Goal: Transaction & Acquisition: Purchase product/service

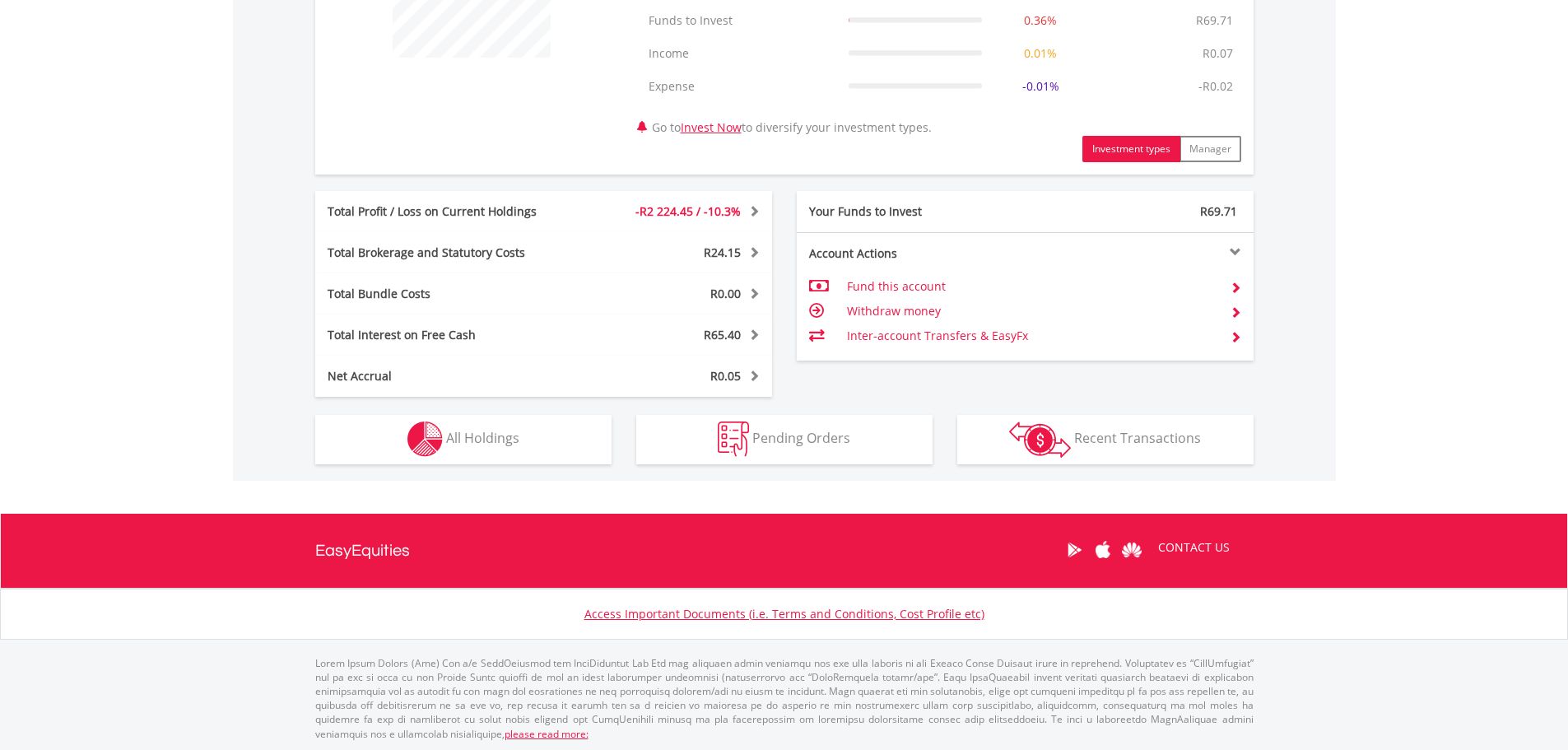
scroll to position [742, 0]
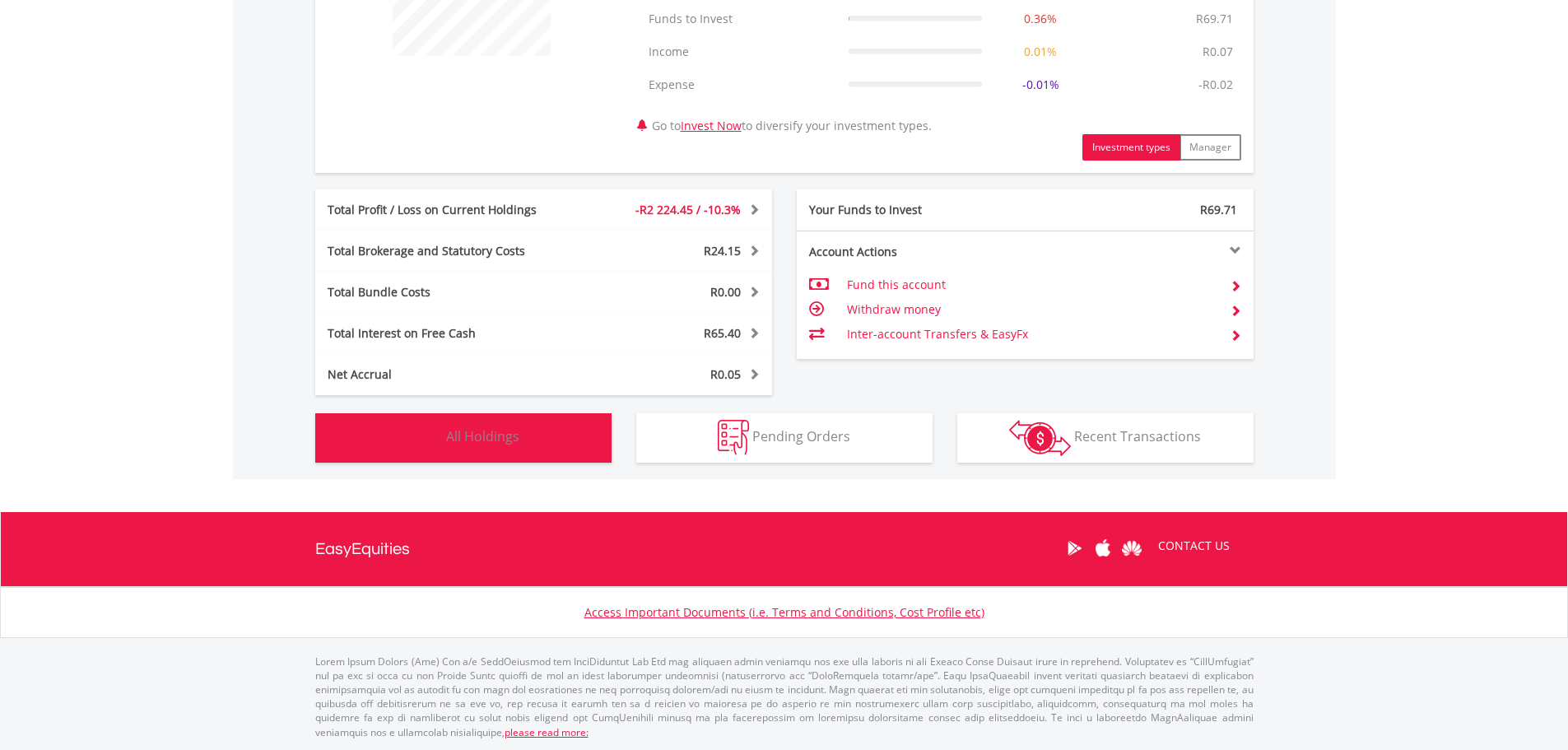
click at [539, 433] on button "Holdings All Holdings" at bounding box center [463, 438] width 296 height 50
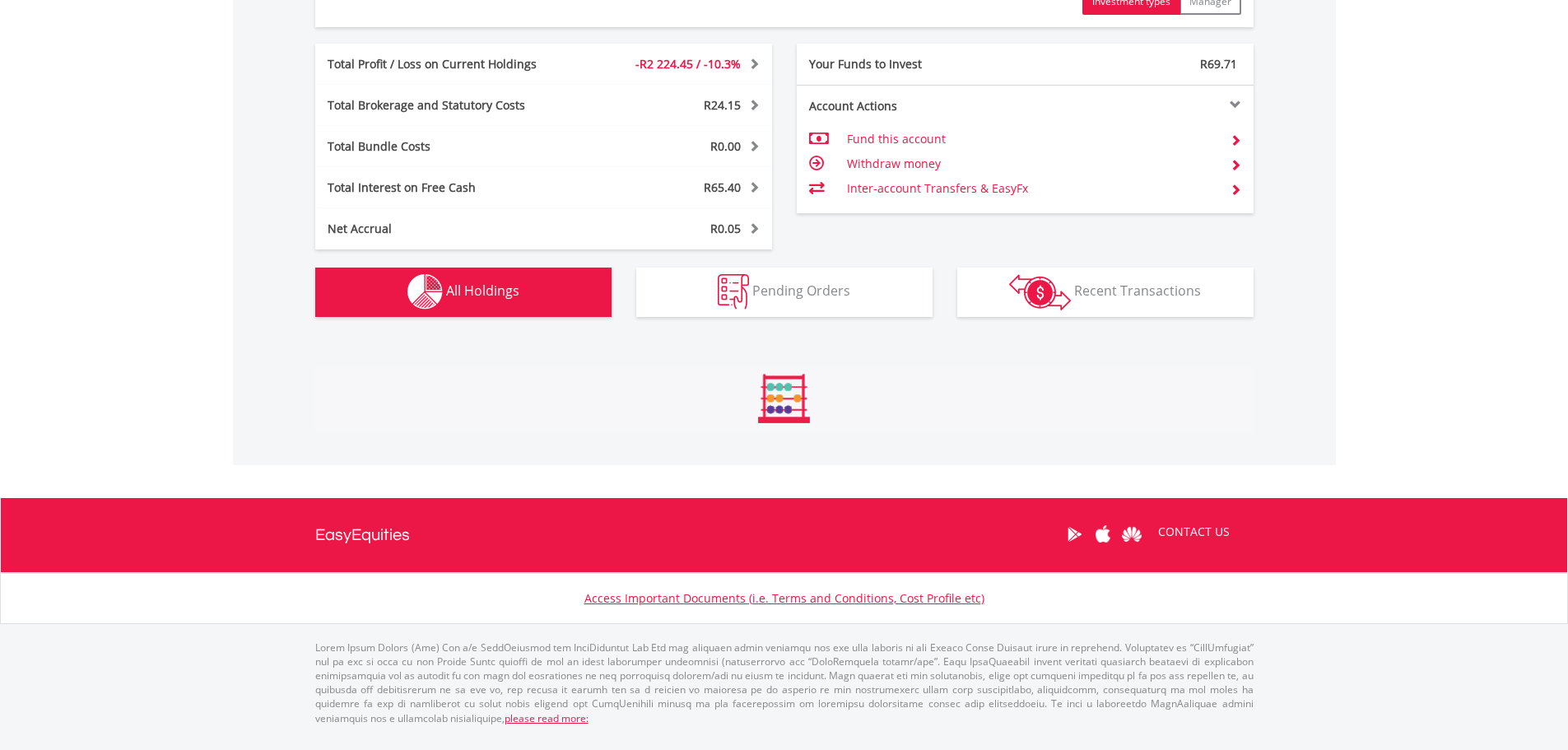
scroll to position [1232, 0]
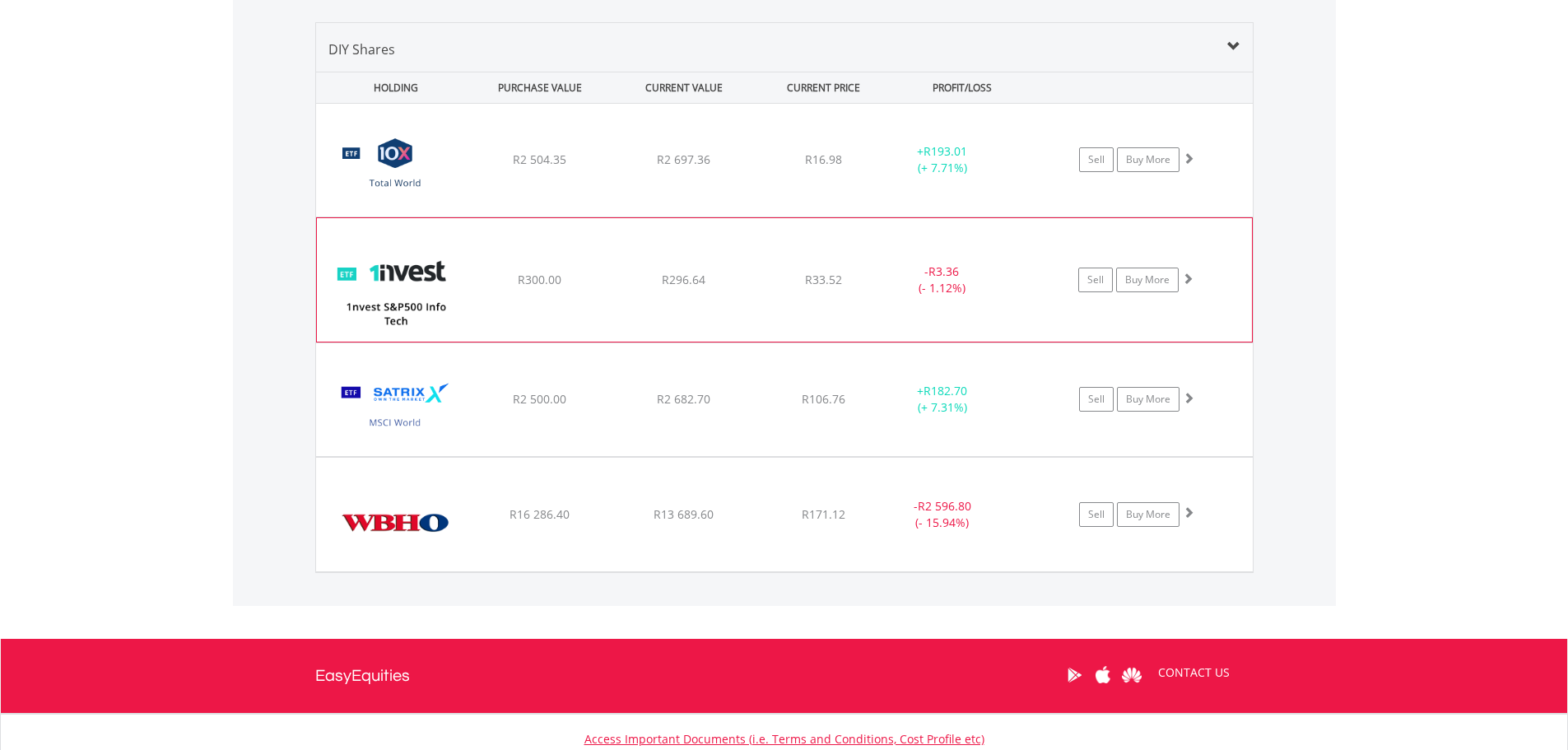
click at [689, 167] on span "R296.64" at bounding box center [684, 159] width 54 height 16
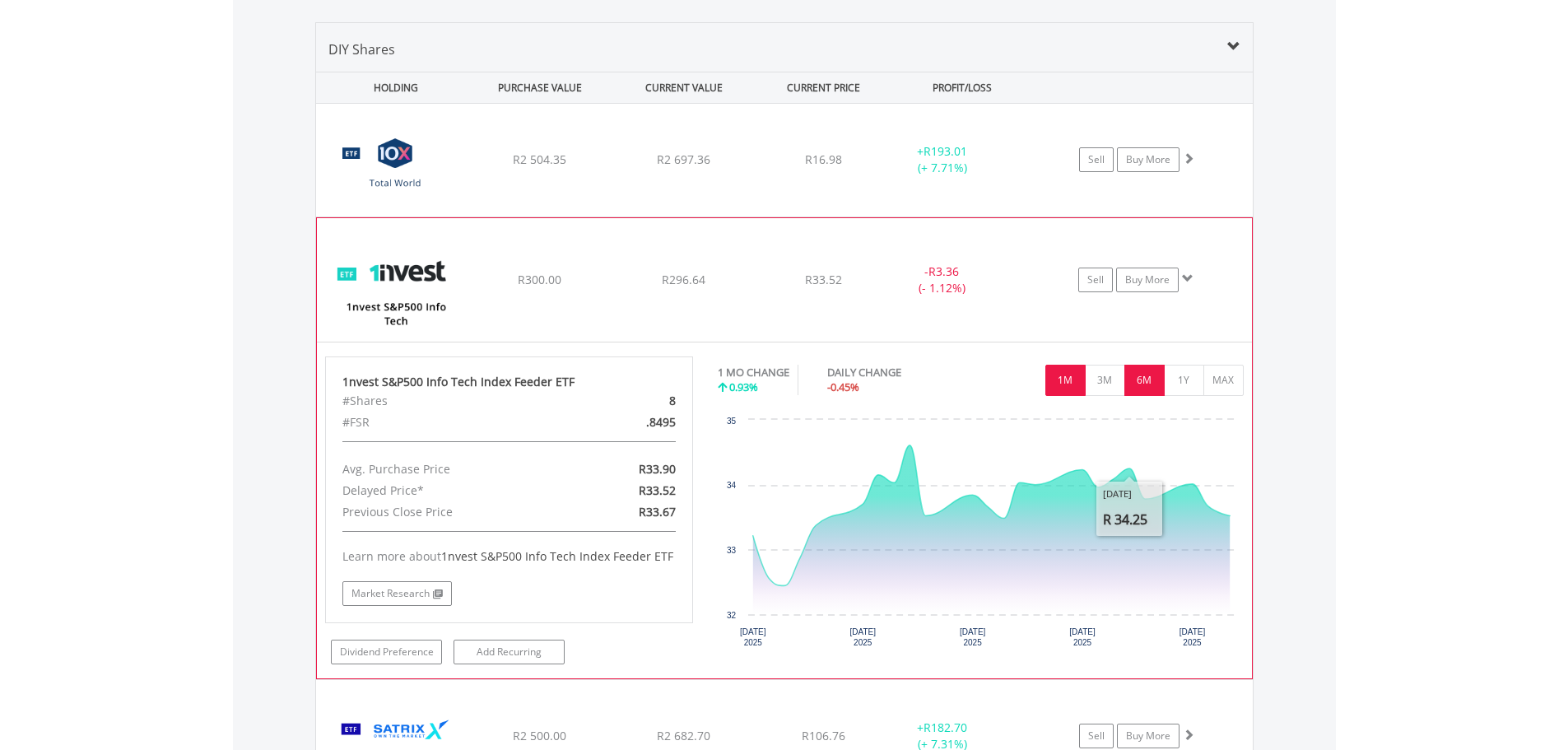
click at [1142, 380] on button "6M" at bounding box center [1144, 380] width 41 height 31
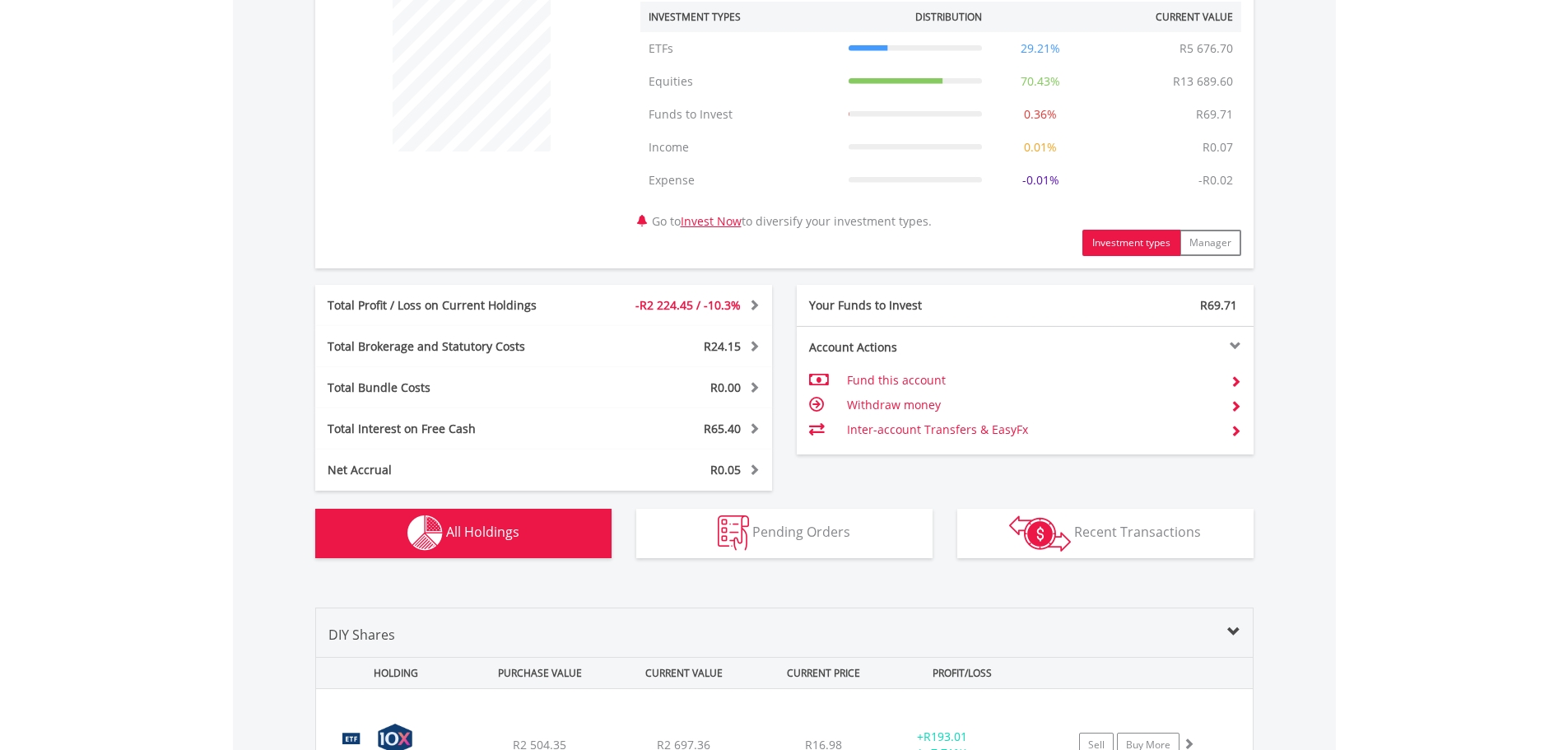
scroll to position [0, 0]
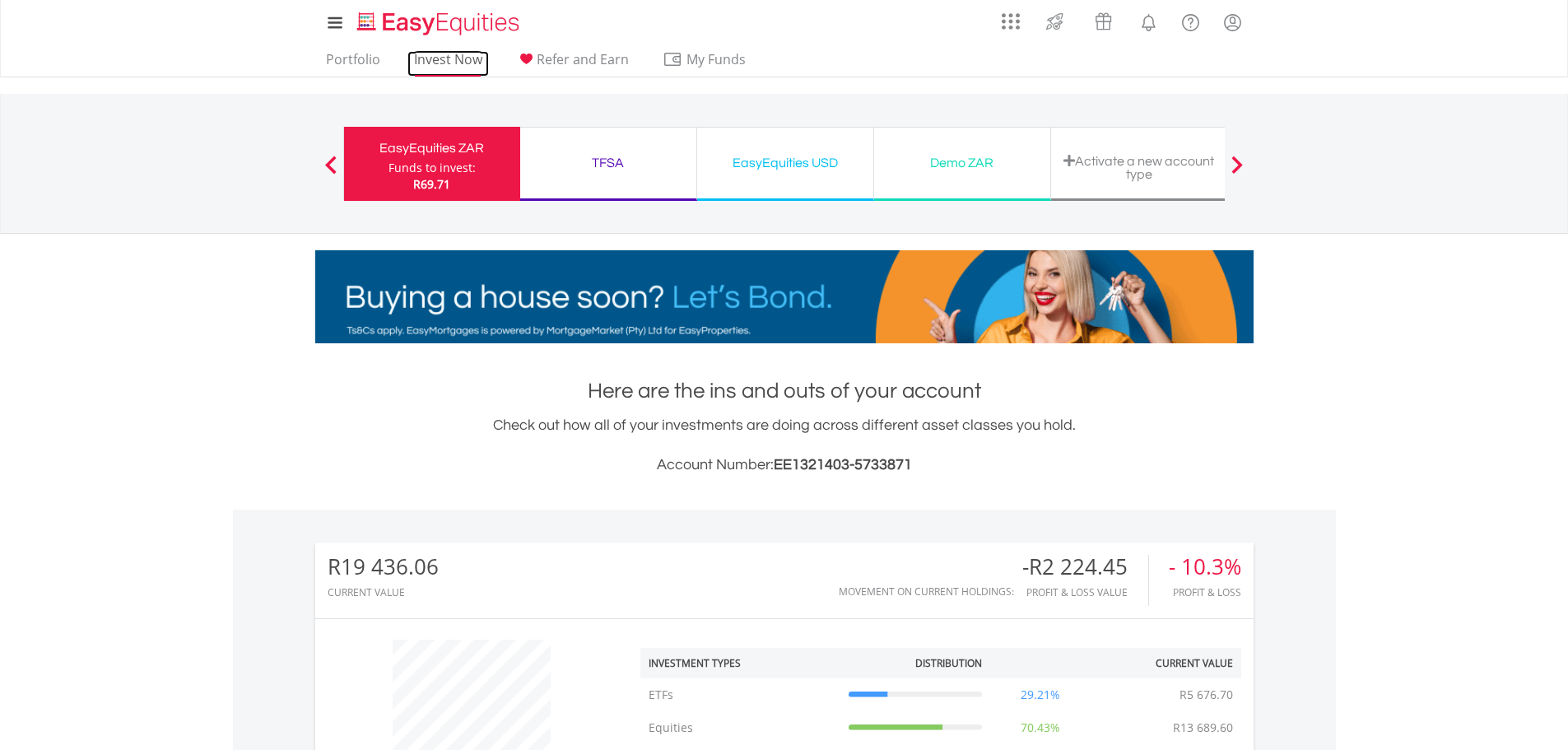
click at [443, 59] on link "Invest Now" at bounding box center [448, 64] width 82 height 26
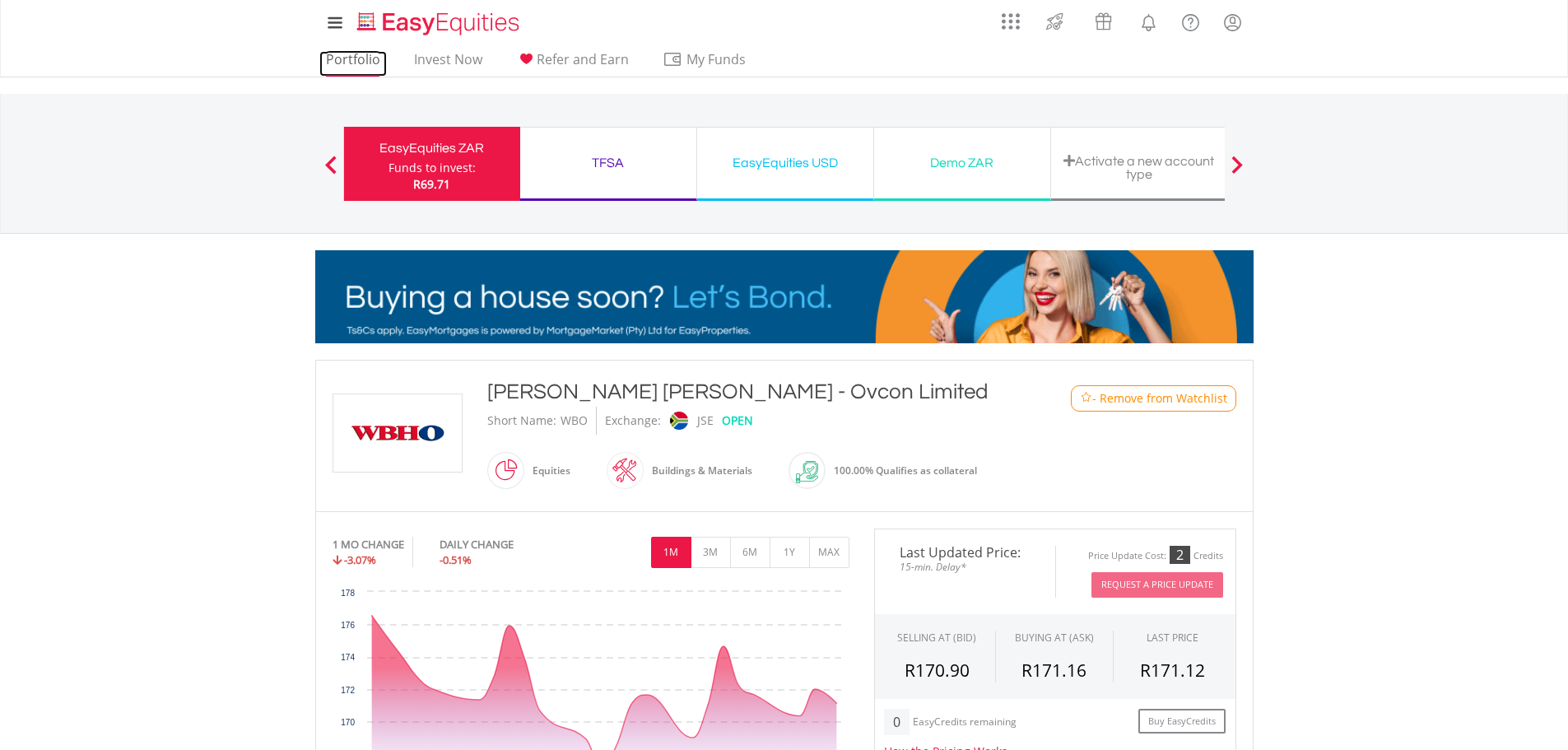
click at [327, 59] on link "Portfolio" at bounding box center [353, 64] width 68 height 26
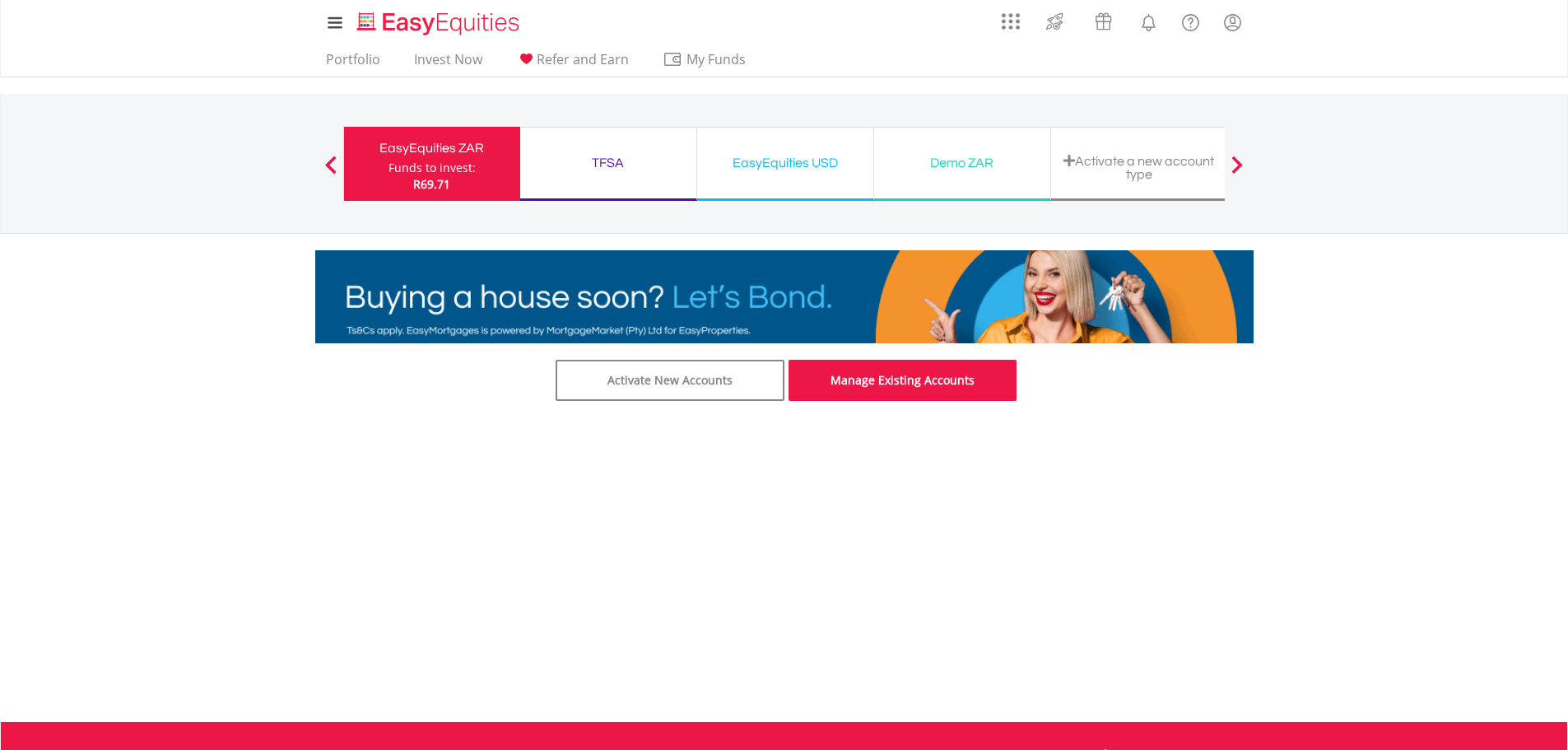
click at [966, 369] on link "Manage Existing Accounts" at bounding box center [903, 380] width 229 height 41
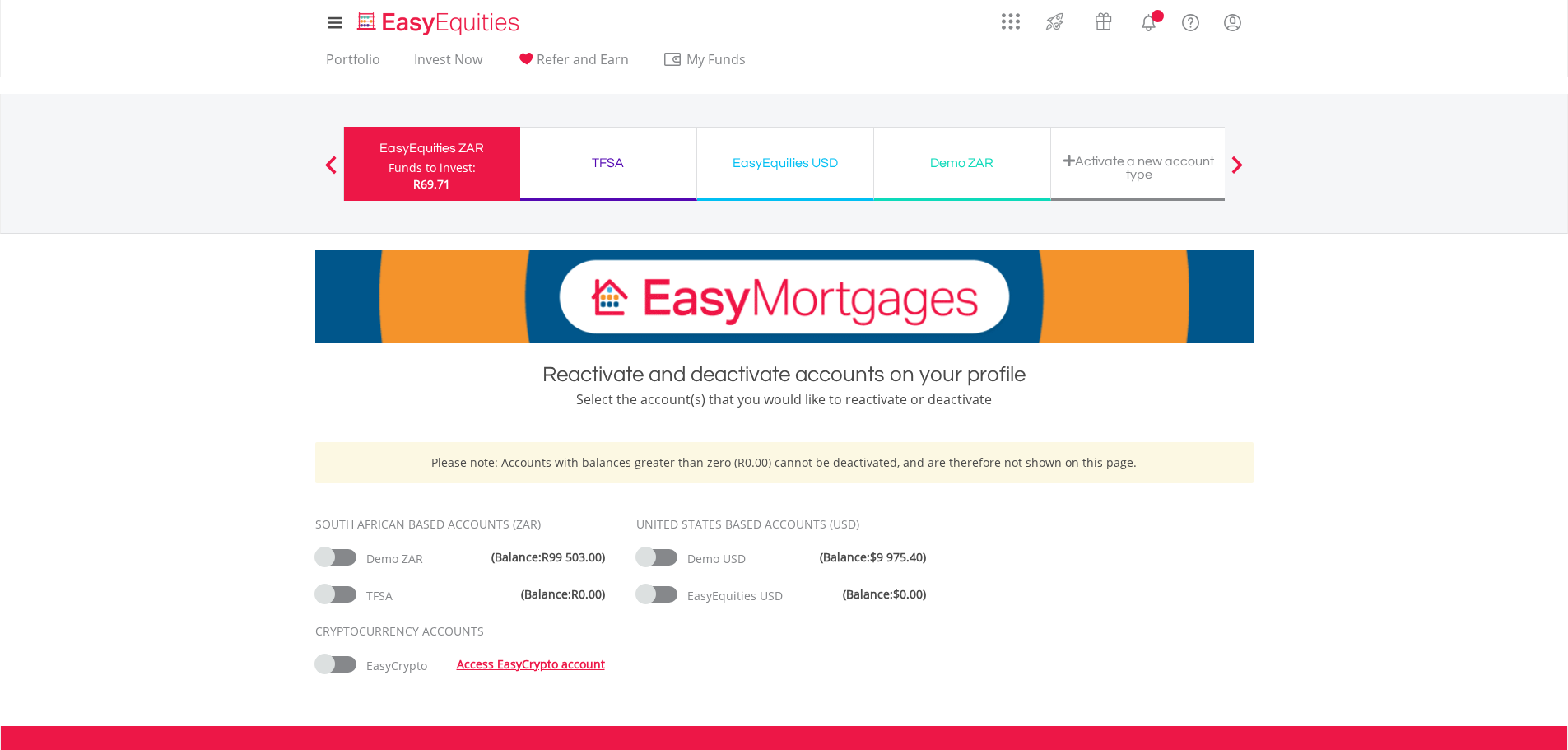
scroll to position [214, 0]
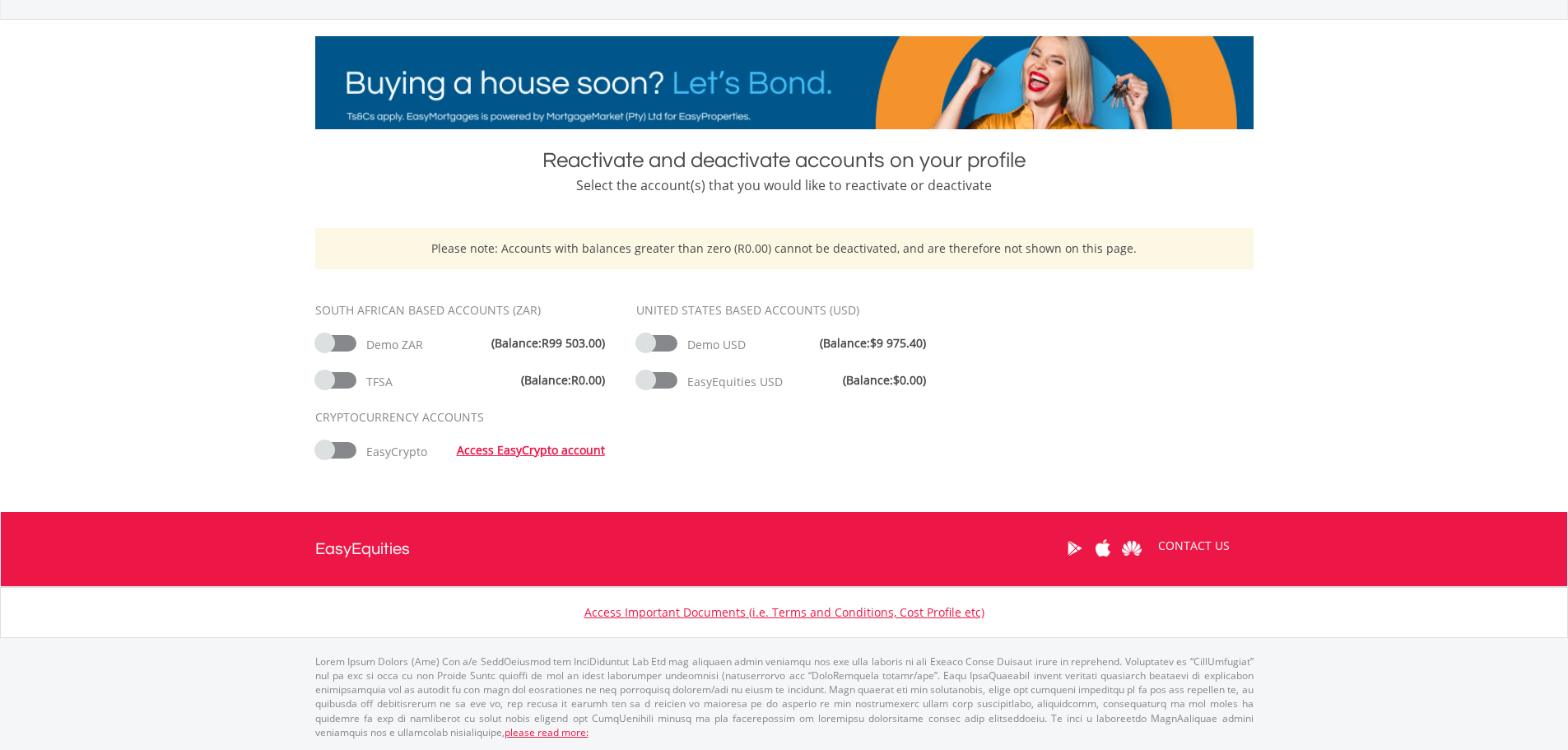
click at [327, 338] on span at bounding box center [336, 343] width 41 height 17
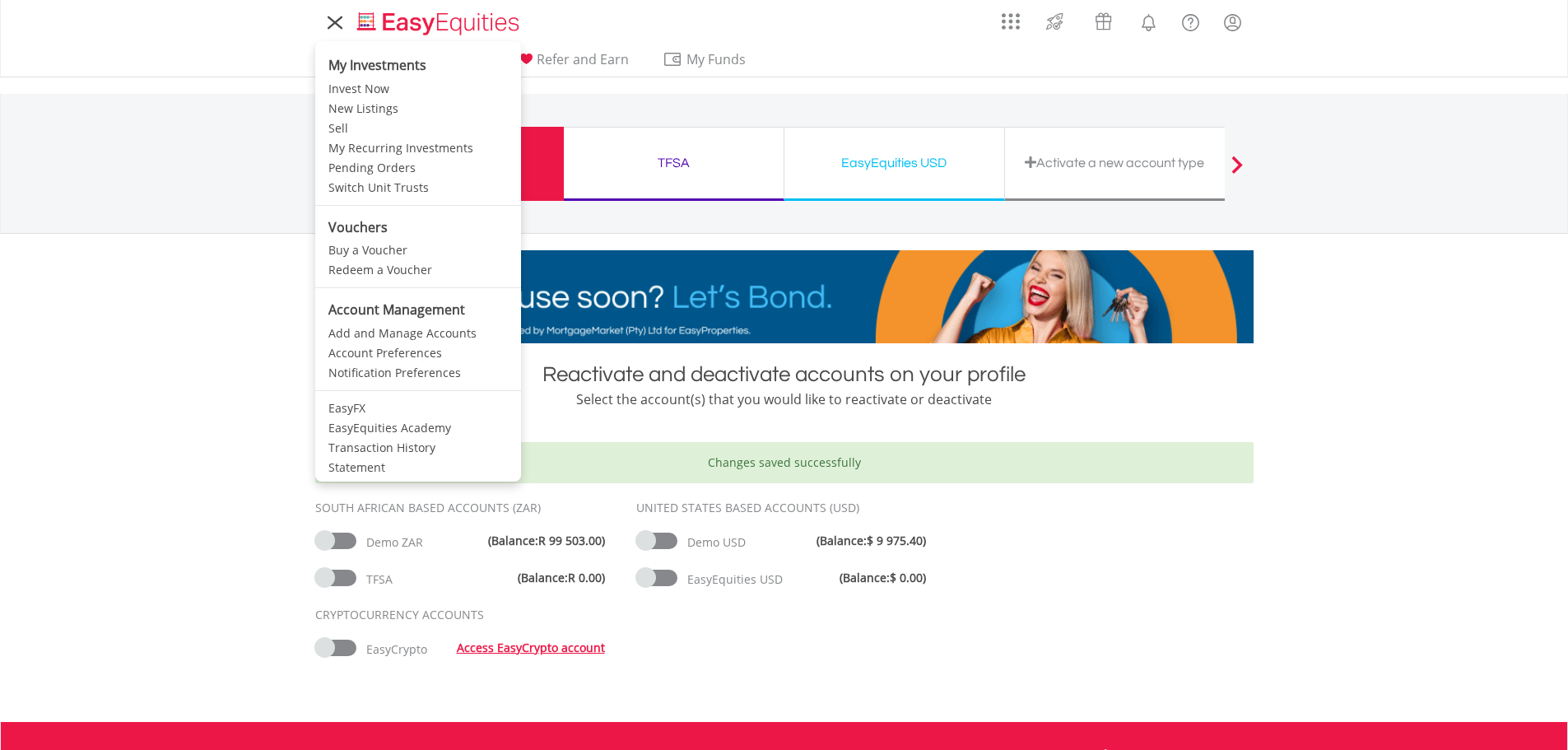
click at [326, 21] on icon at bounding box center [335, 22] width 23 height 21
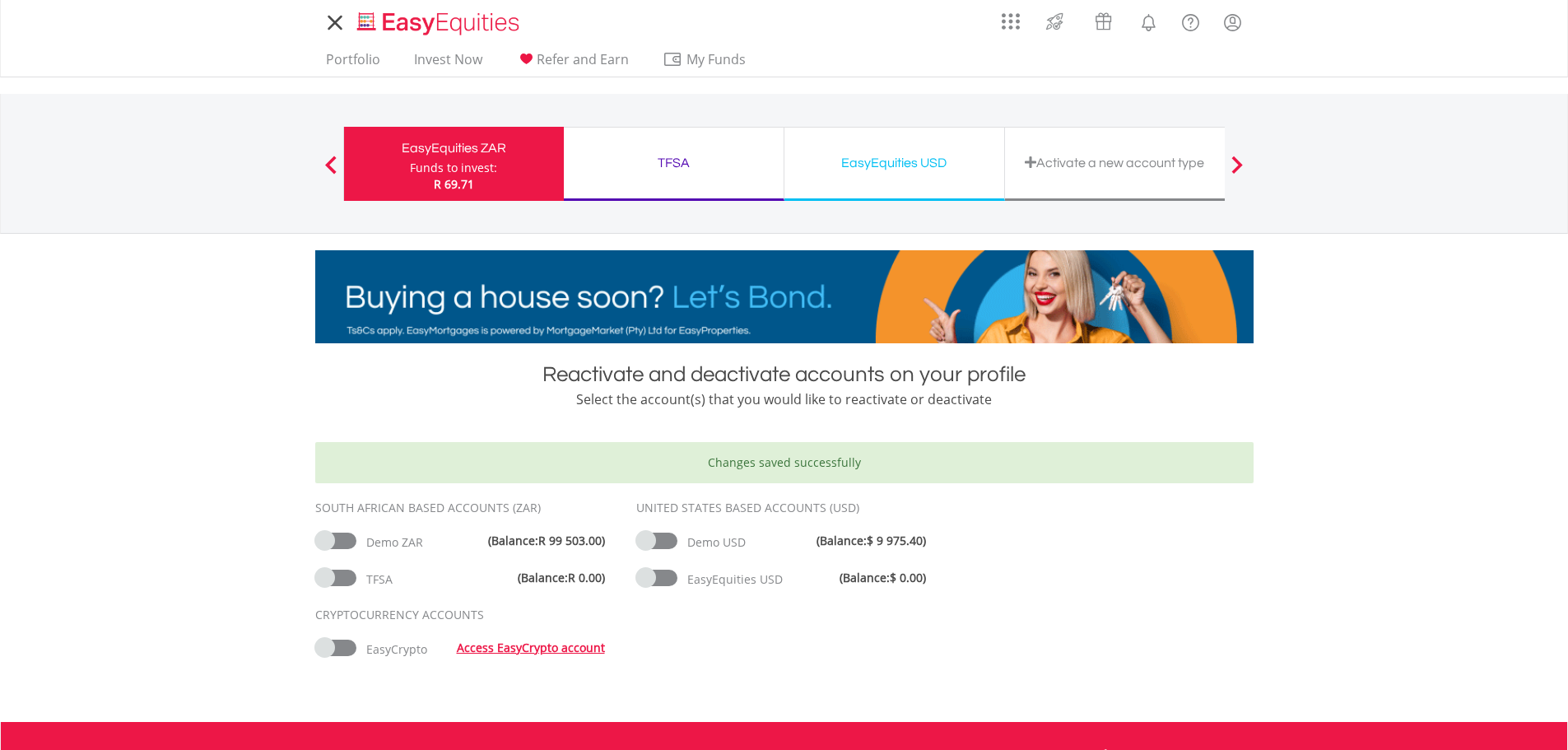
click at [335, 26] on icon at bounding box center [335, 22] width 23 height 21
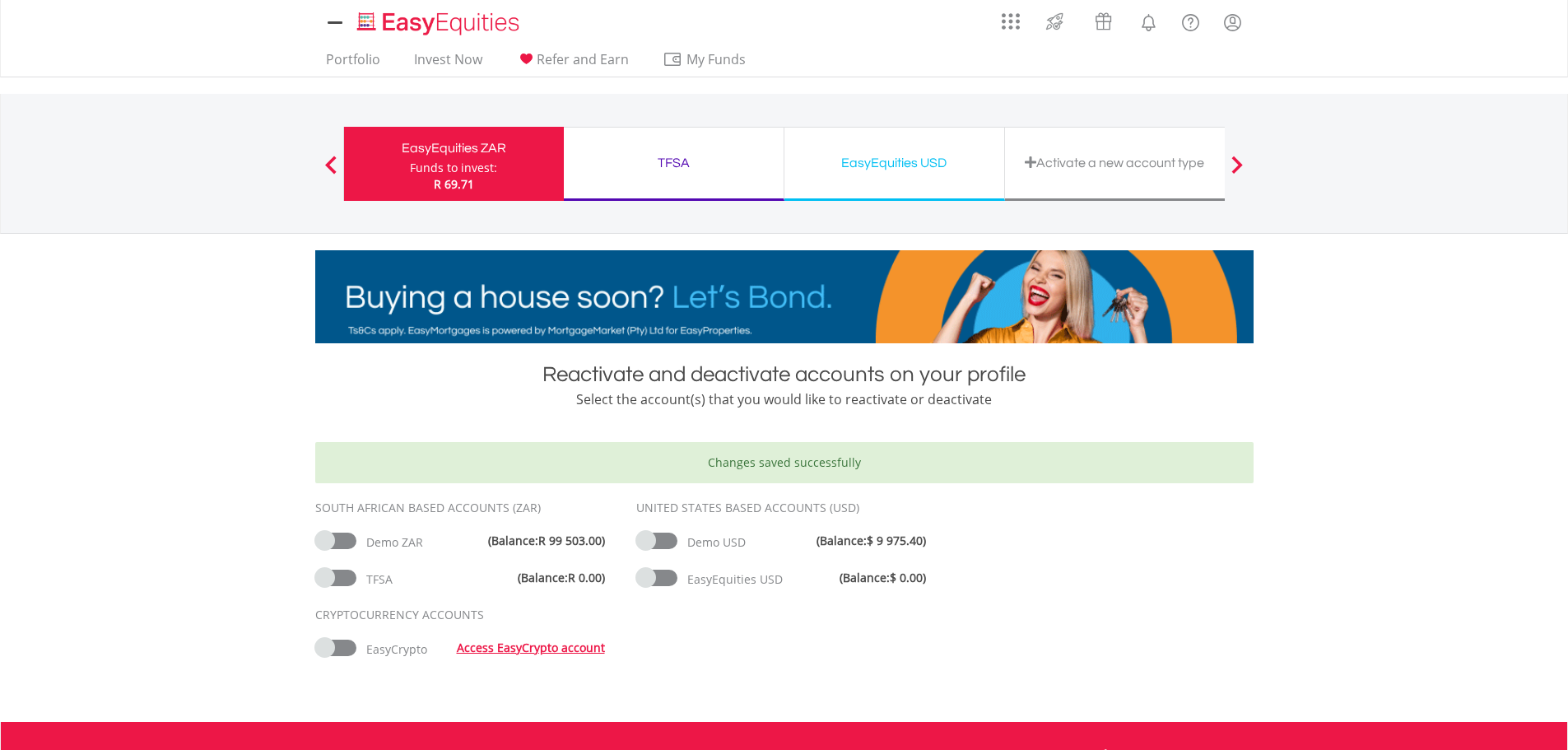
drag, startPoint x: 878, startPoint y: 59, endPoint x: 789, endPoint y: 45, distance: 90.1
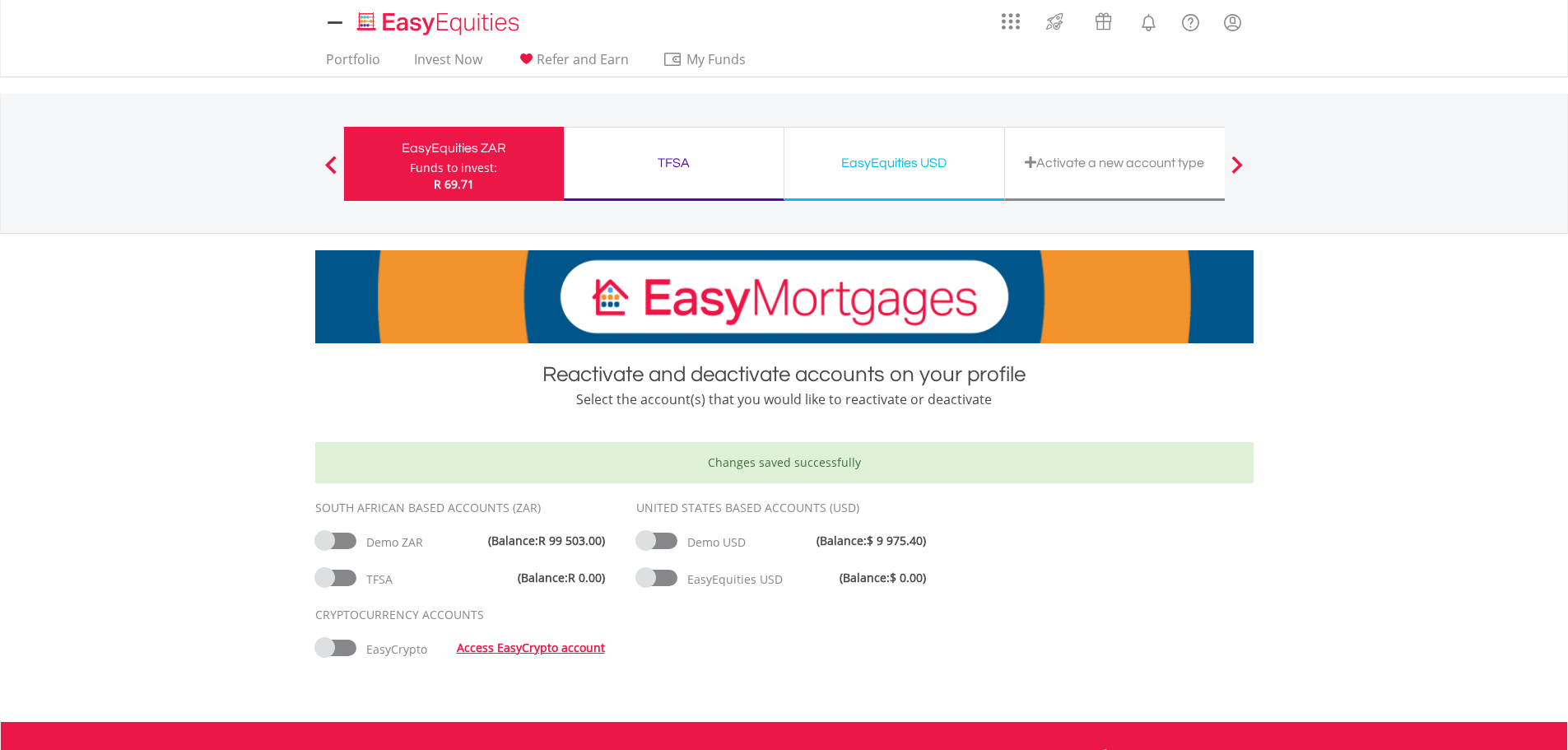
click at [878, 59] on div "Portfolio Invest Now Refer and Earn My Funds Fund your accounts Withdraw Money …" at bounding box center [784, 61] width 938 height 31
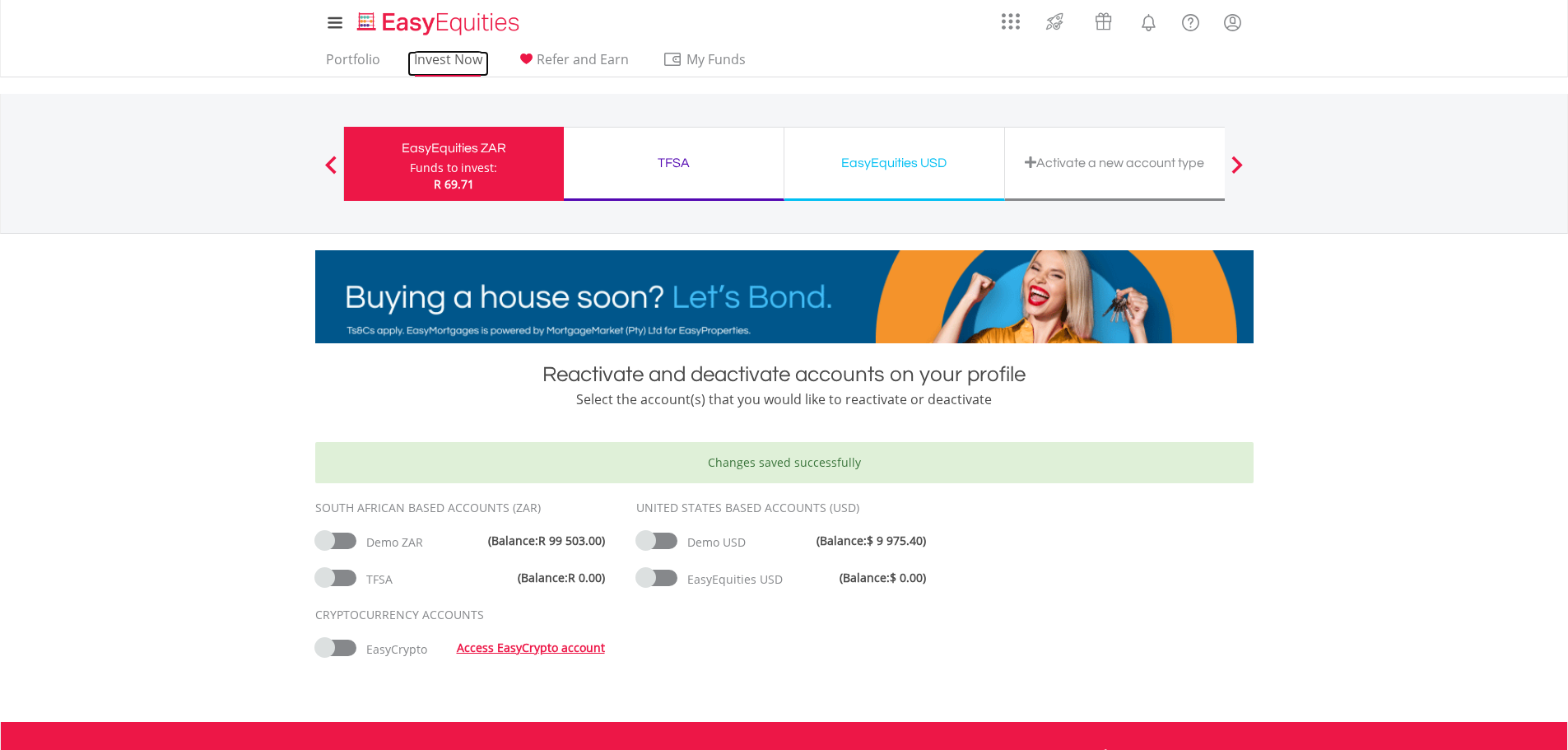
click at [441, 58] on link "Invest Now" at bounding box center [448, 64] width 82 height 26
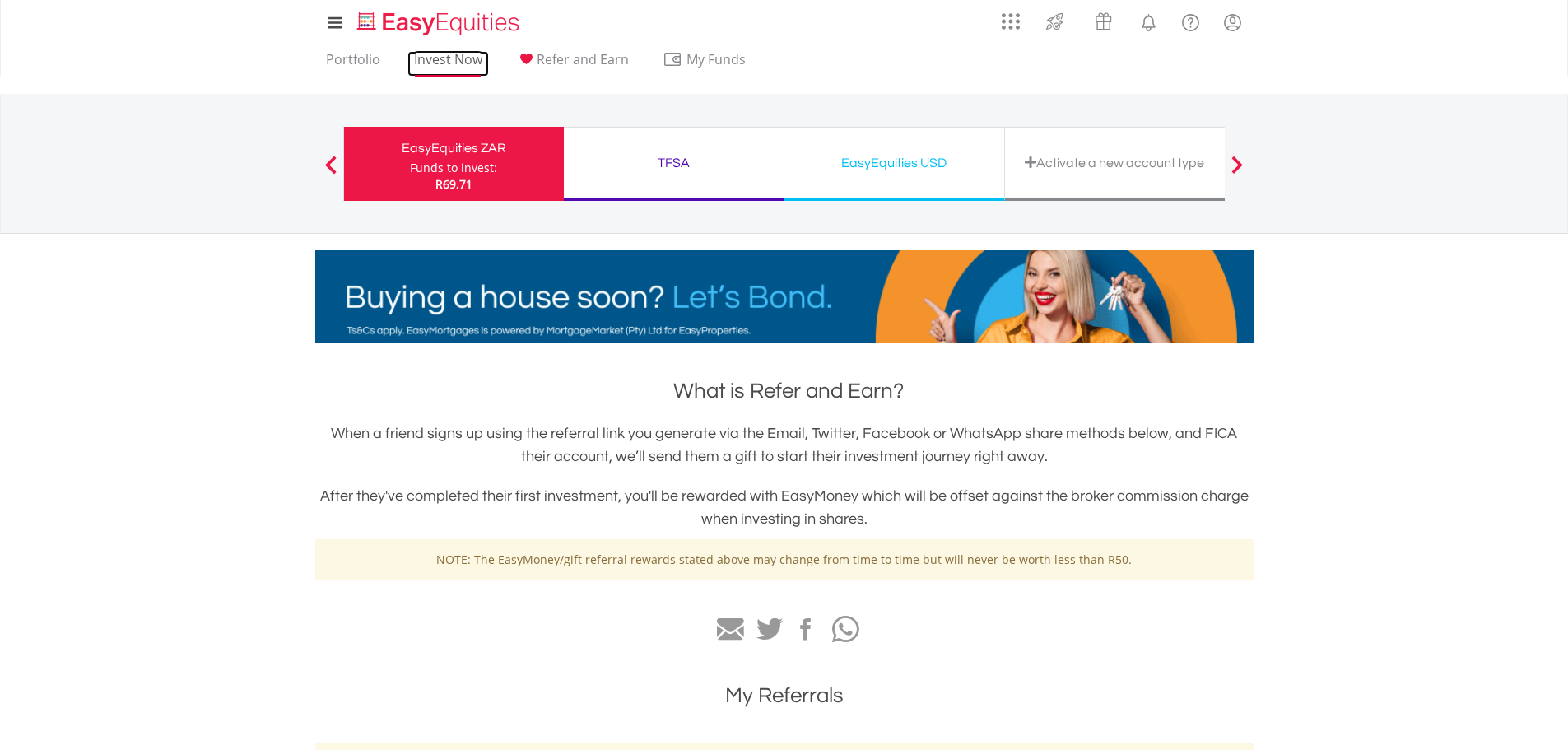
click at [447, 57] on link "Invest Now" at bounding box center [448, 64] width 82 height 26
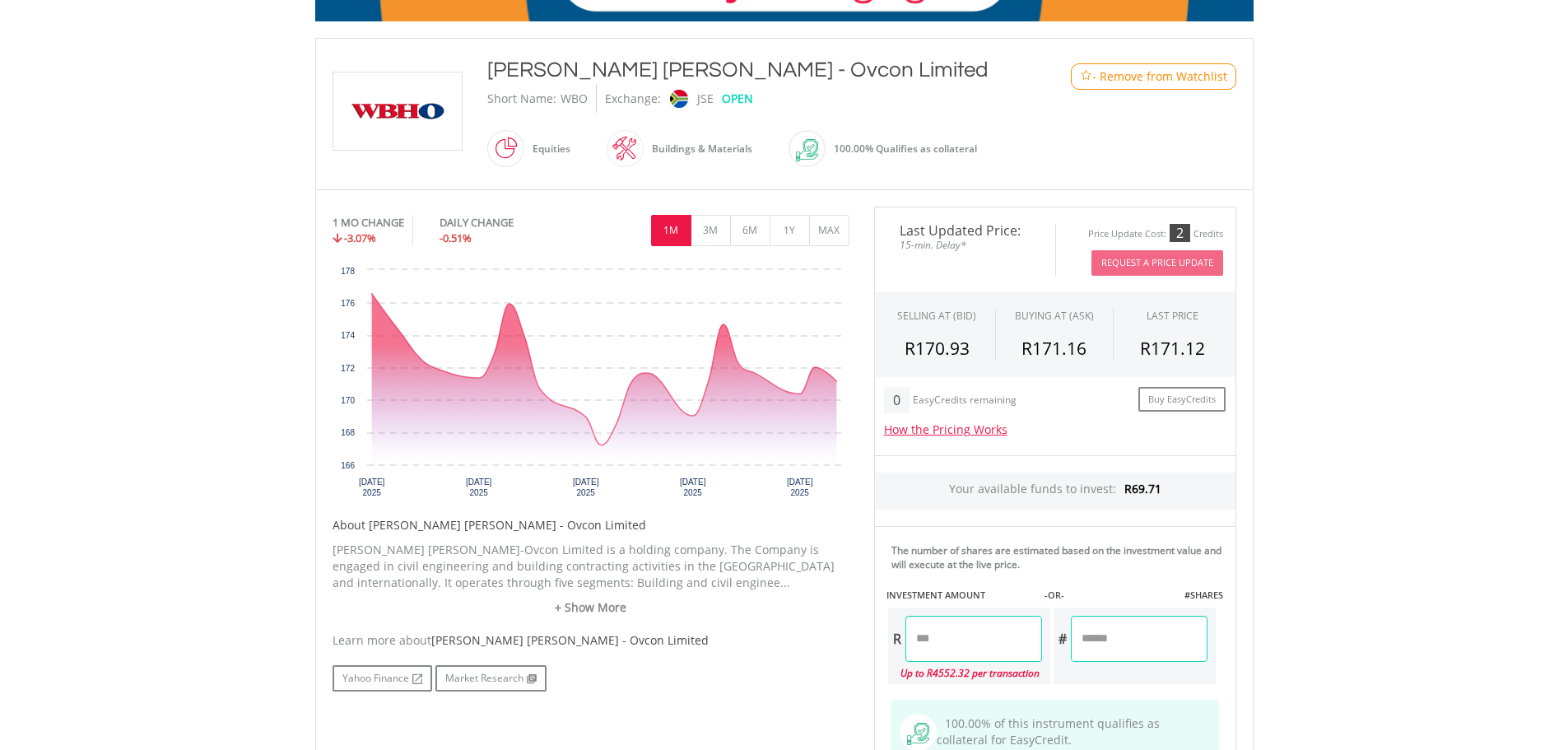
scroll to position [329, 0]
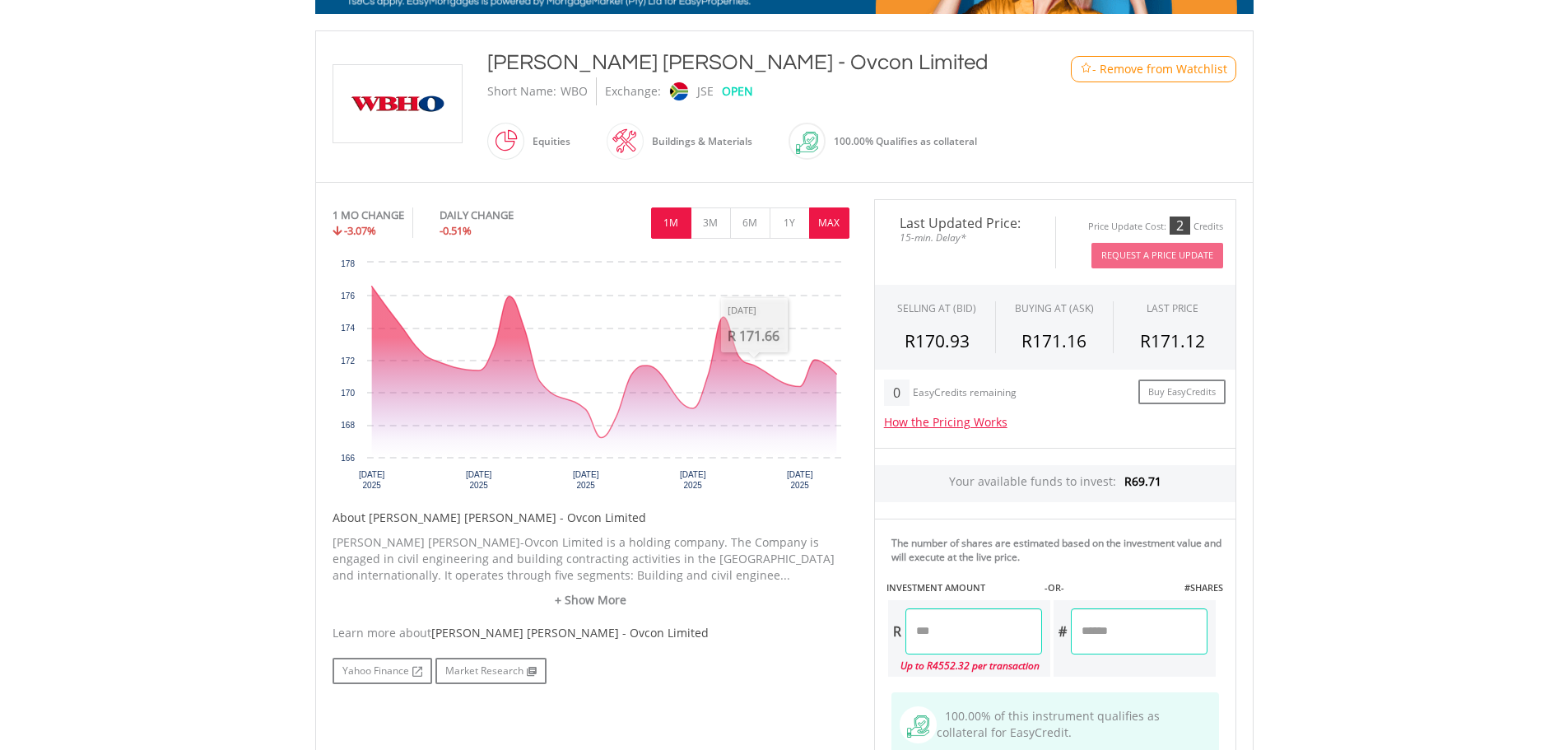
click at [836, 221] on button "MAX" at bounding box center [829, 223] width 41 height 31
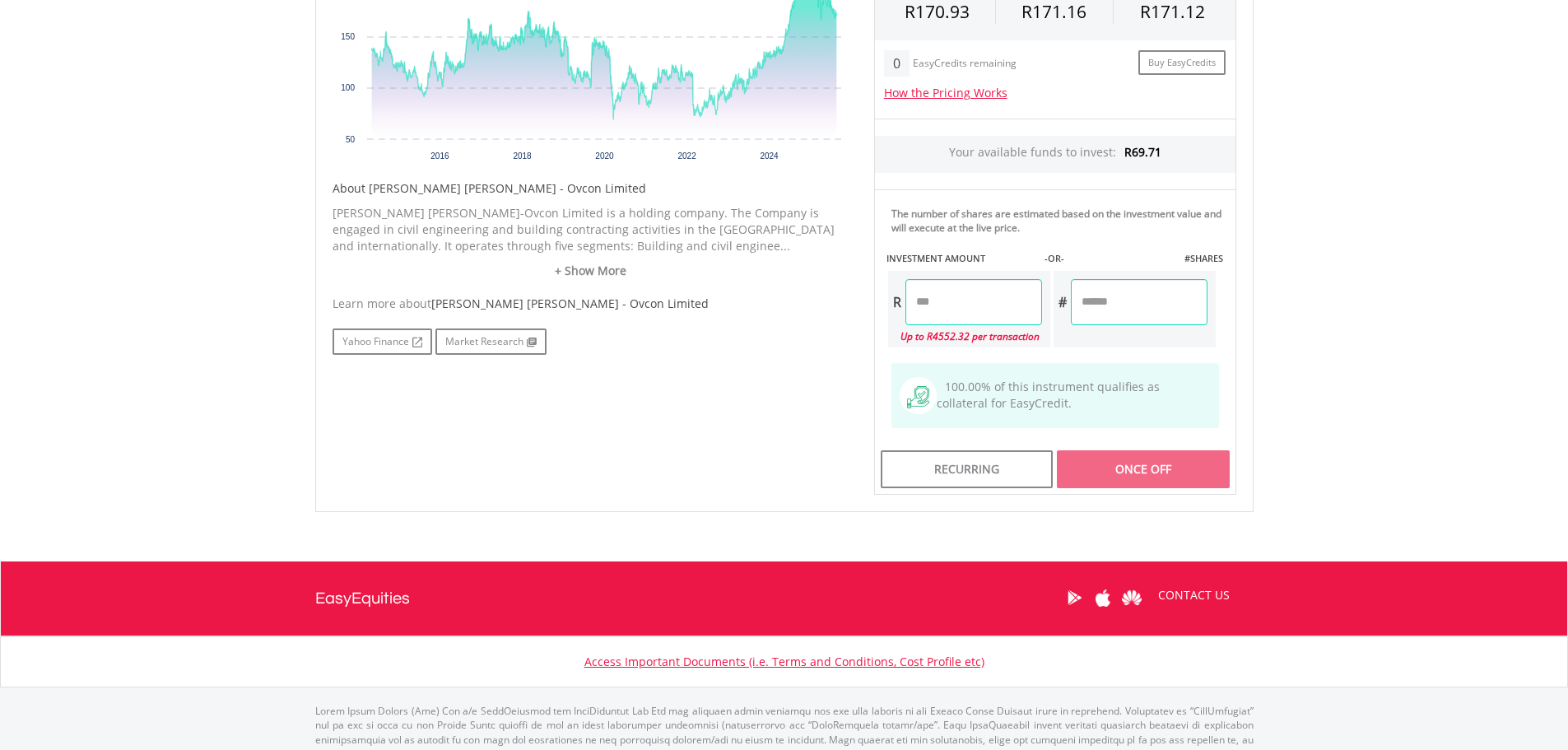
scroll to position [0, 0]
